Goal: Information Seeking & Learning: Learn about a topic

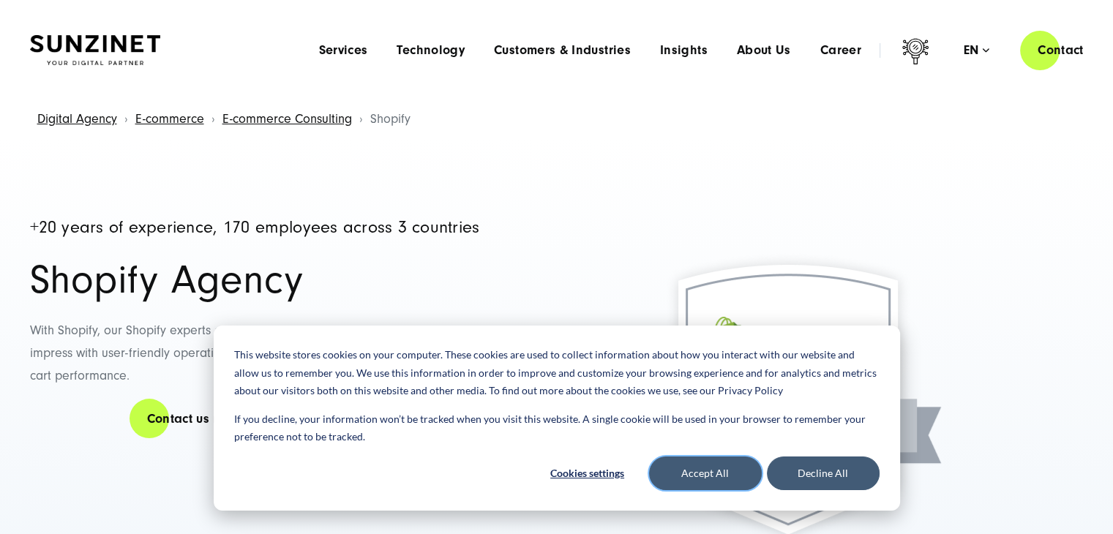
click at [699, 467] on button "Accept All" at bounding box center [705, 473] width 113 height 34
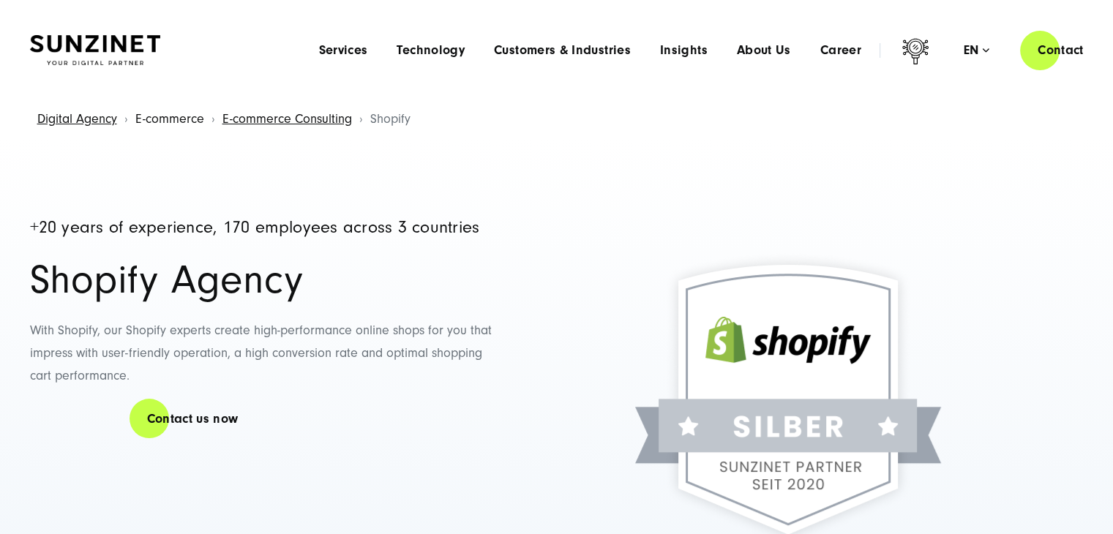
click at [167, 123] on link "E-commerce" at bounding box center [169, 118] width 69 height 15
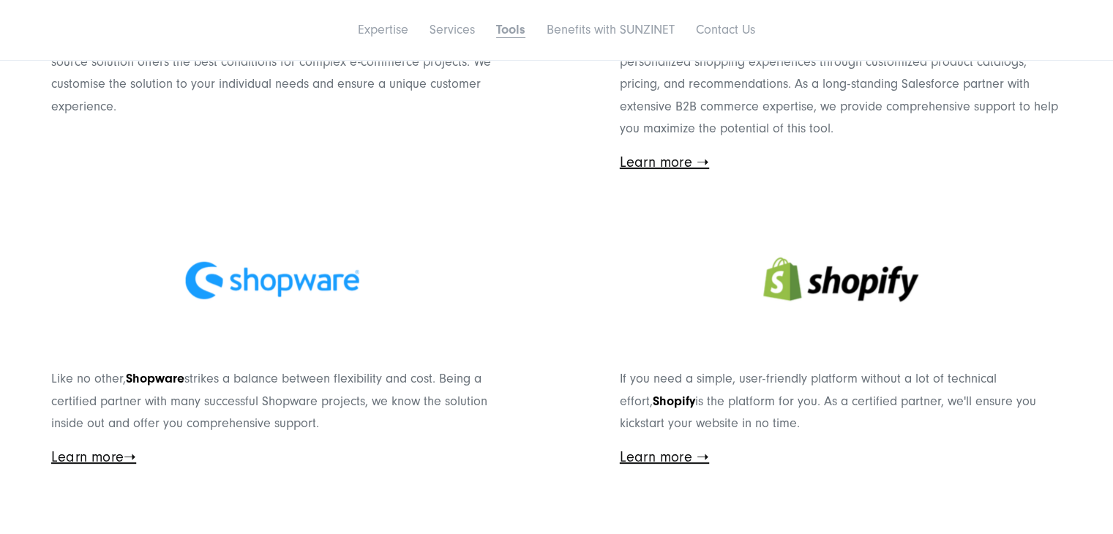
scroll to position [5998, 0]
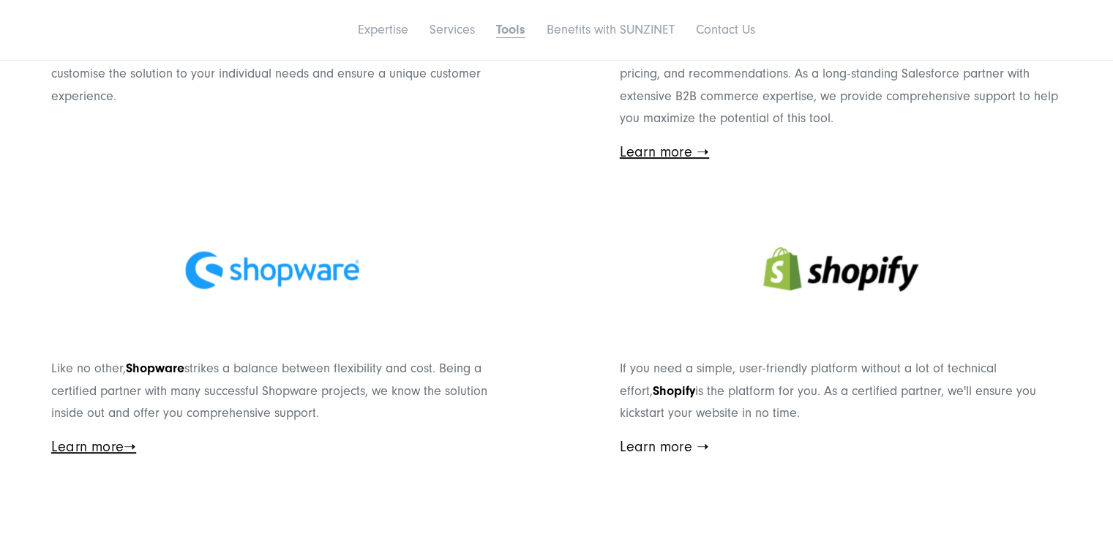
click at [664, 451] on link "Learn more ➝" at bounding box center [664, 447] width 89 height 16
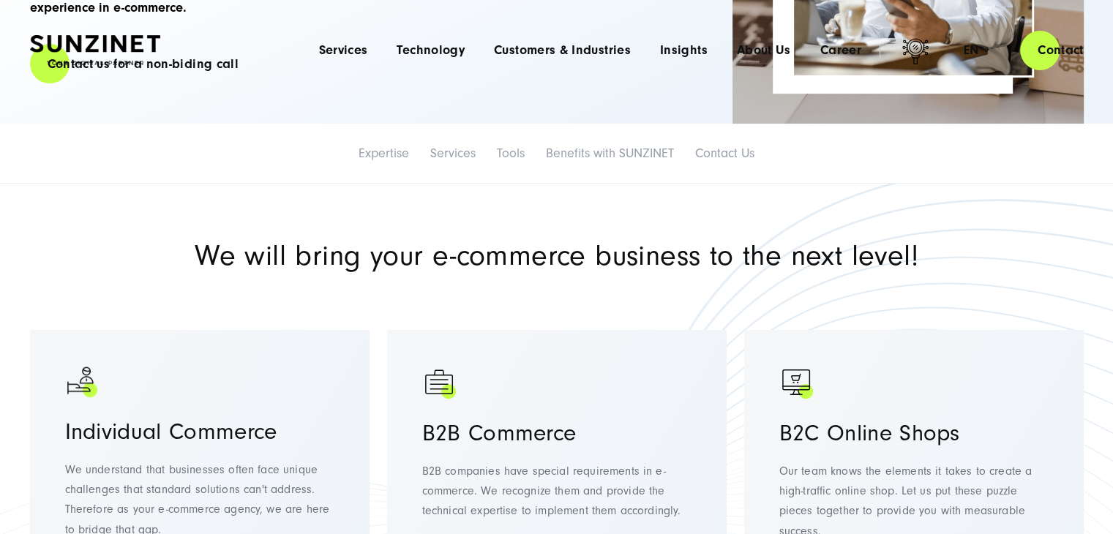
scroll to position [0, 0]
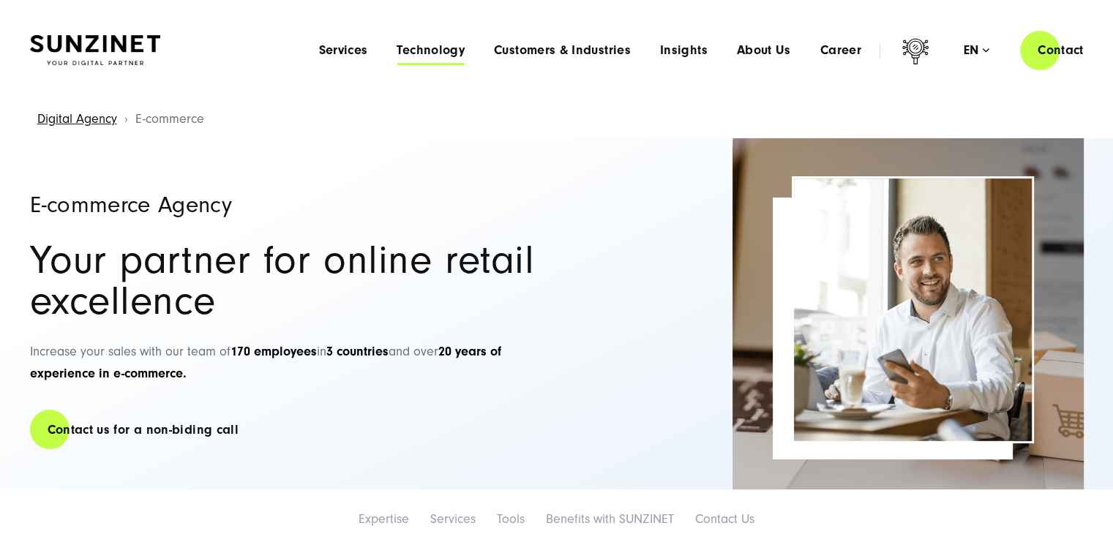
click at [430, 53] on span "Technology" at bounding box center [430, 50] width 68 height 15
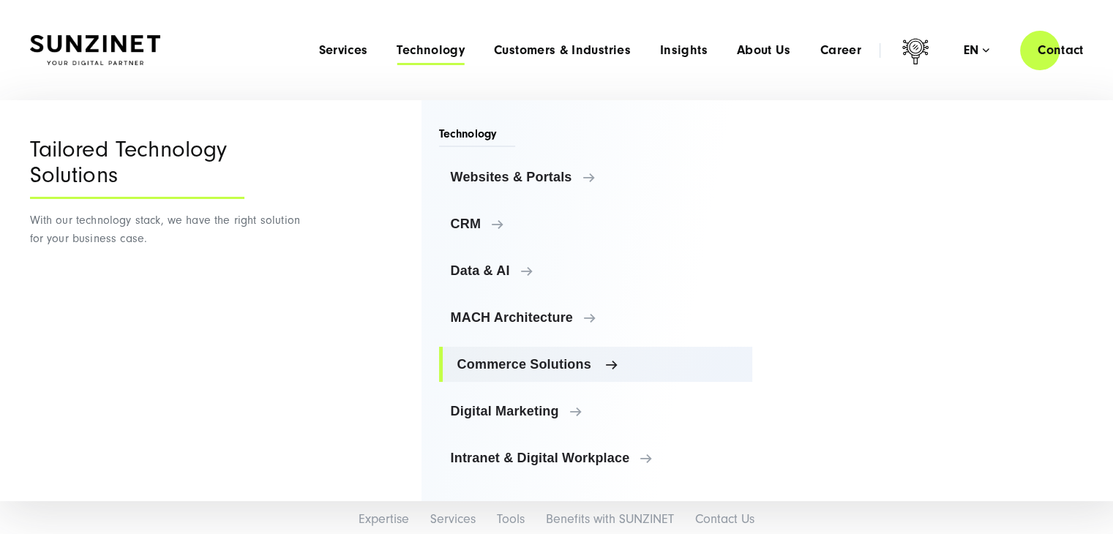
click at [512, 361] on span "Commerce Solutions" at bounding box center [599, 364] width 284 height 15
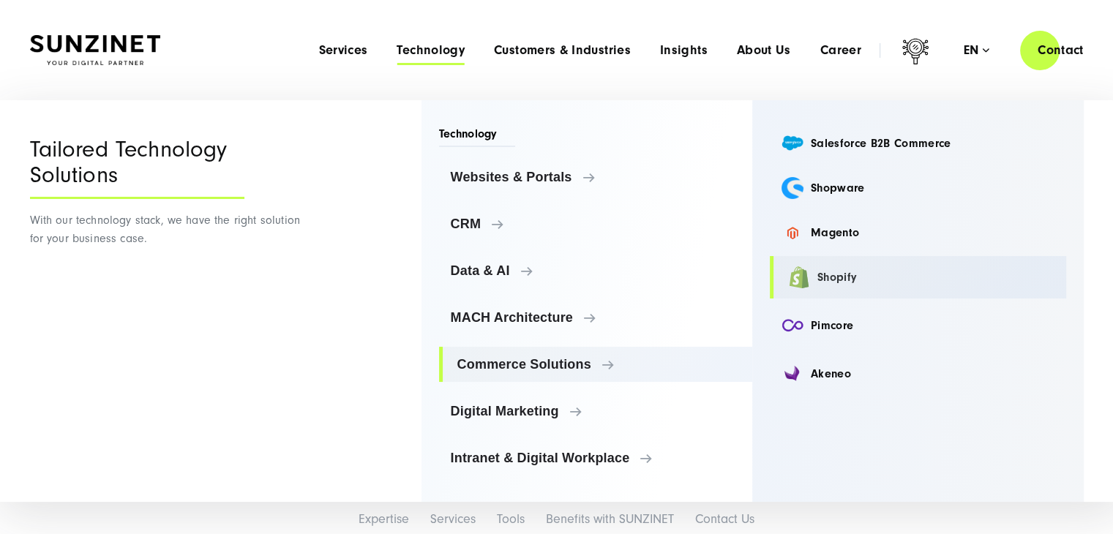
click at [822, 282] on link "Shopify" at bounding box center [917, 277] width 296 height 42
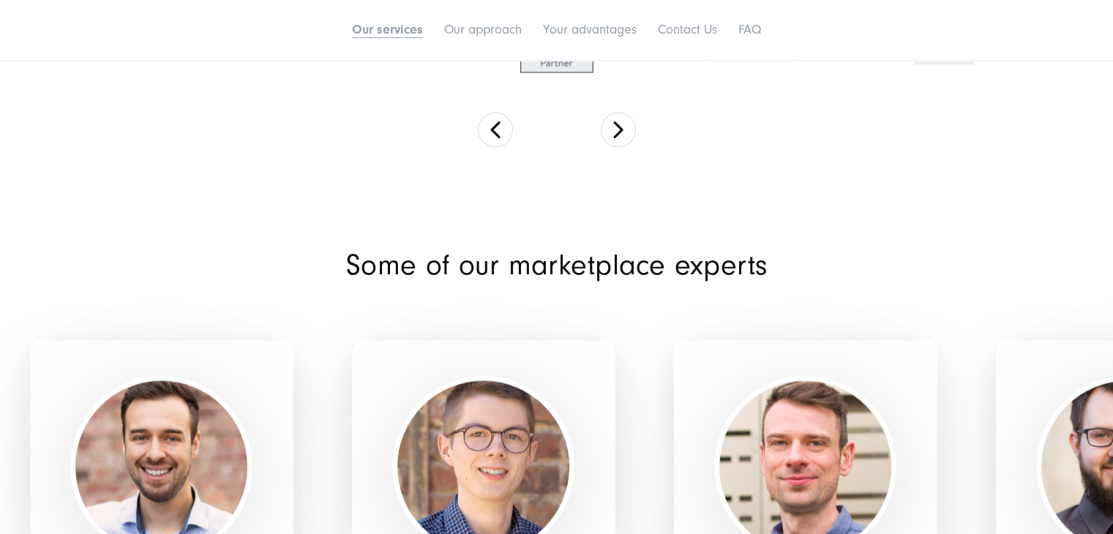
scroll to position [2779, 0]
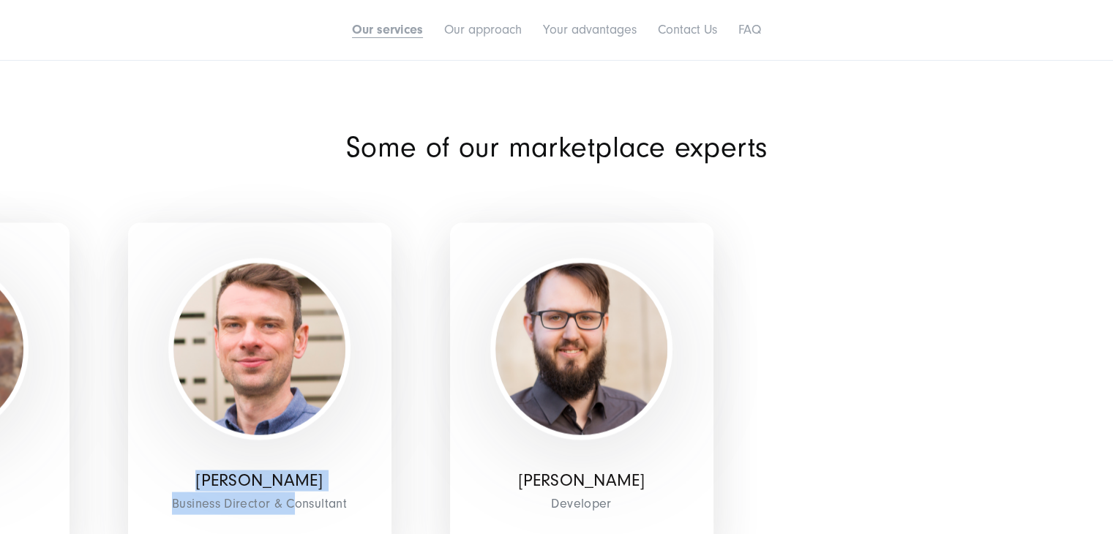
drag, startPoint x: 742, startPoint y: 457, endPoint x: 214, endPoint y: 402, distance: 531.0
click at [196, 421] on div "Marcel Epler Business Director & Consultant" at bounding box center [259, 386] width 263 height 328
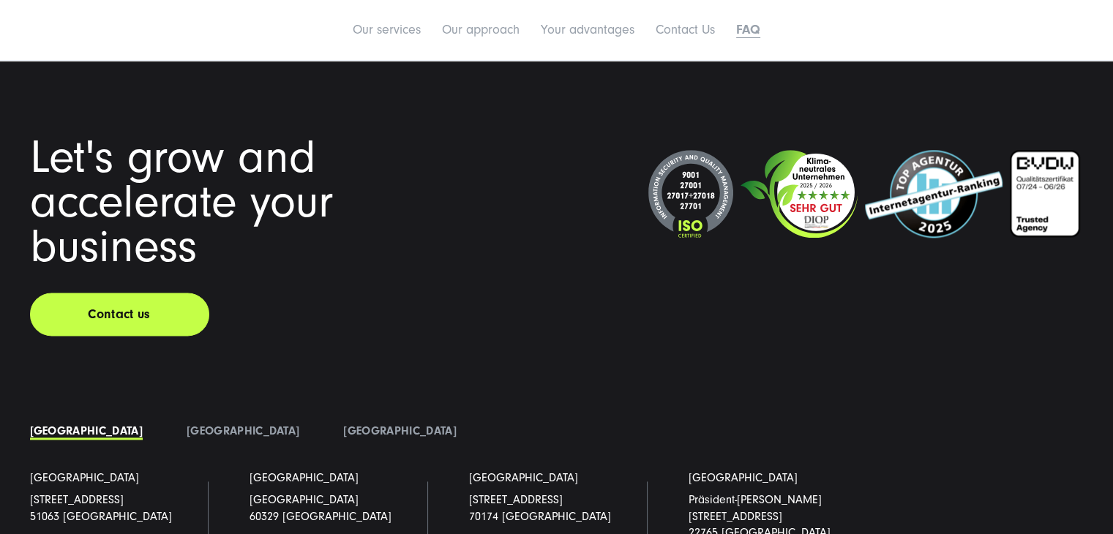
scroll to position [7461, 0]
